Goal: Find specific page/section: Find specific page/section

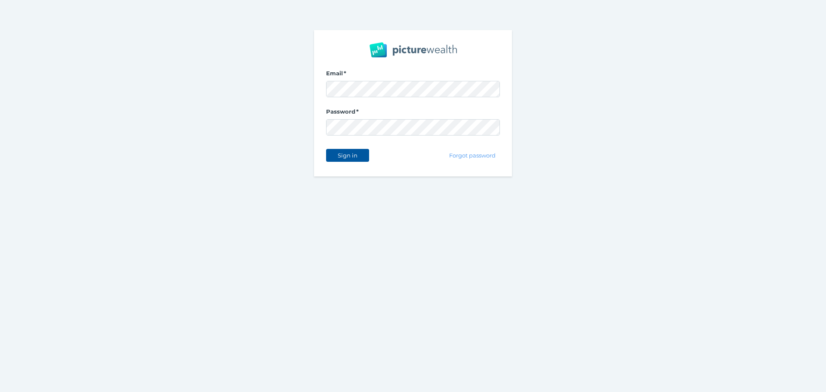
click at [361, 149] on button "Sign in" at bounding box center [347, 155] width 43 height 13
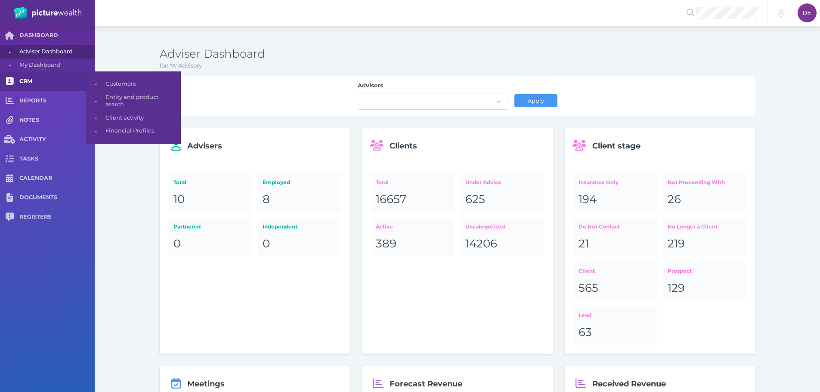
click at [57, 77] on link "CRM" at bounding box center [47, 80] width 95 height 19
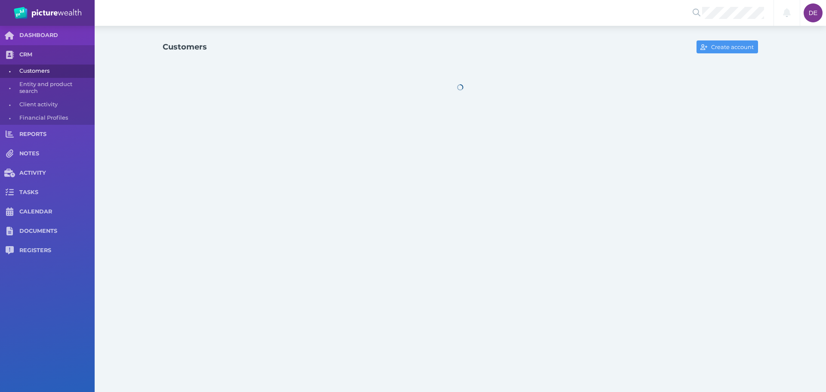
select select "25"
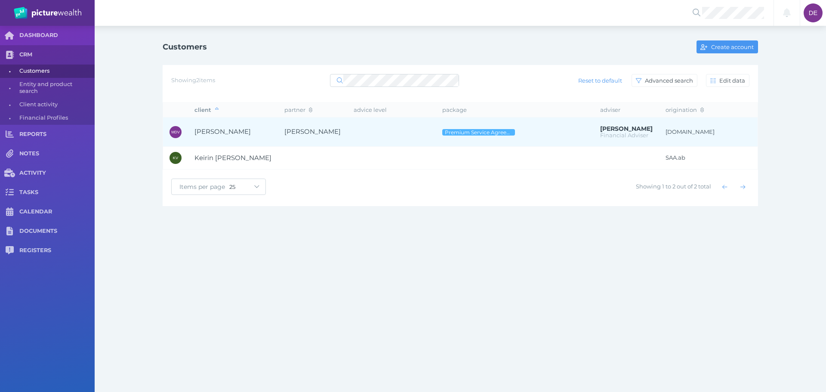
click at [318, 133] on span "[PERSON_NAME]" at bounding box center [312, 131] width 56 height 8
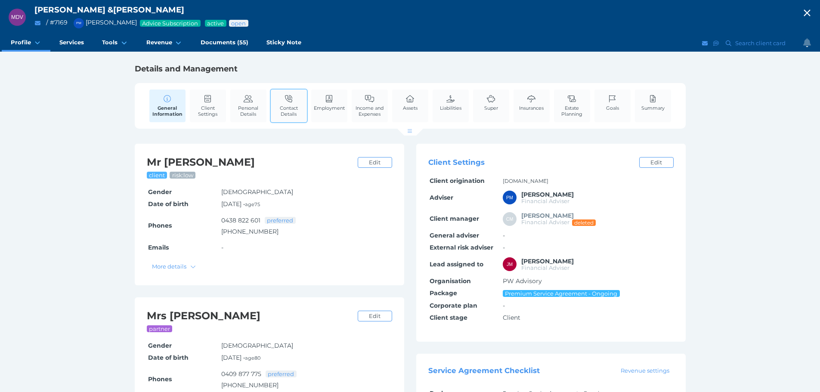
click at [295, 98] on link "Contact Details" at bounding box center [289, 106] width 36 height 32
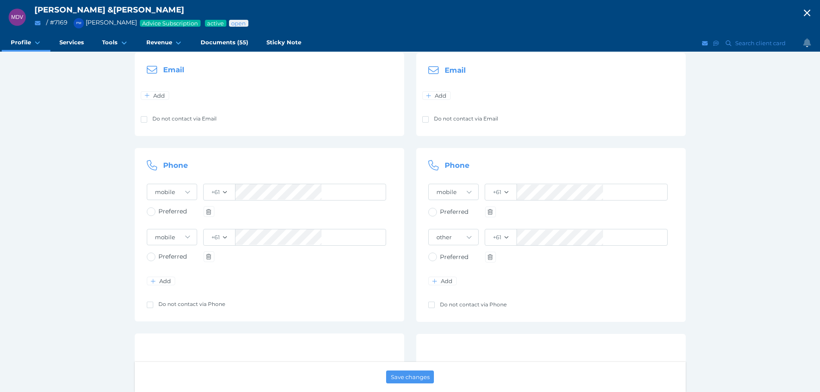
scroll to position [129, 0]
